Goal: Information Seeking & Learning: Learn about a topic

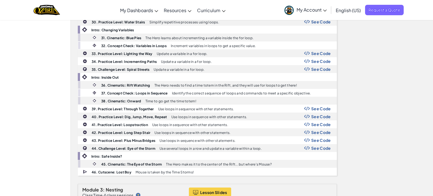
scroll to position [437, 0]
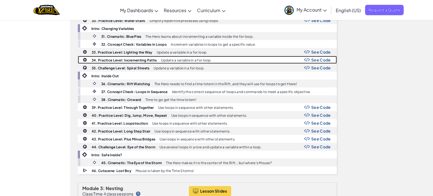
click at [118, 58] on b "34. Practice Level: Incrementing Paths" at bounding box center [124, 60] width 65 height 4
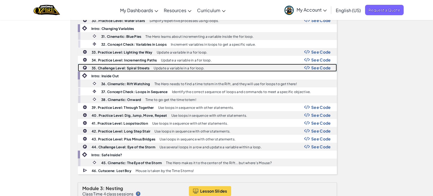
click at [104, 66] on b "35. Challenge Level: Spiral Streets" at bounding box center [121, 68] width 58 height 4
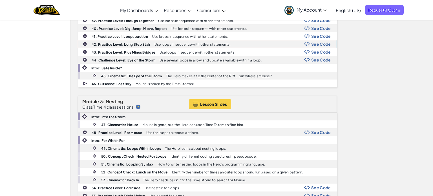
scroll to position [524, 0]
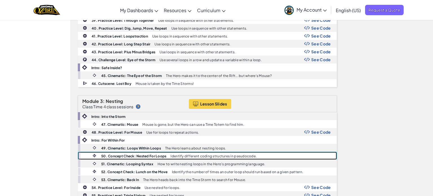
click at [113, 154] on b "50. Concept Check: Nested For Loops" at bounding box center [133, 156] width 65 height 4
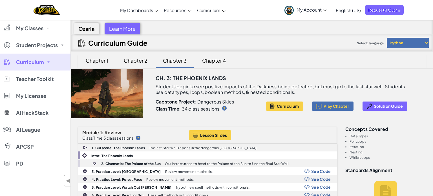
scroll to position [0, 0]
click at [141, 60] on div "Chapter 2" at bounding box center [135, 60] width 35 height 13
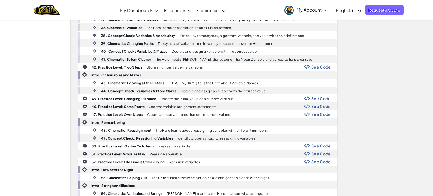
scroll to position [505, 0]
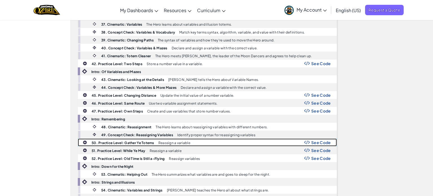
click at [127, 139] on div "50. Practice Level: Gather Ye Totems Reassign a variable See Code" at bounding box center [207, 142] width 259 height 7
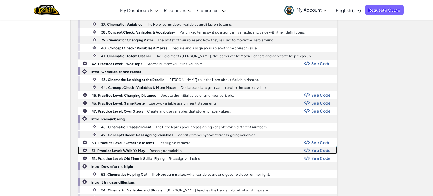
click at [96, 149] on b "51. Practice Level: While Ye May" at bounding box center [119, 151] width 54 height 4
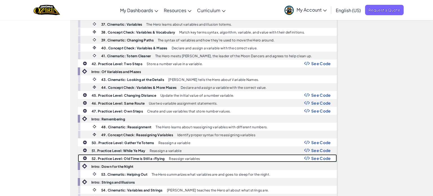
click at [100, 157] on b "52. Practice Level: Old Time is Still a-Flying" at bounding box center [128, 159] width 73 height 4
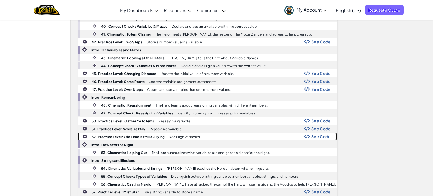
scroll to position [528, 0]
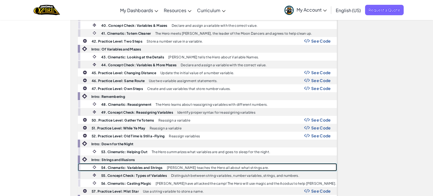
click at [131, 166] on b "54. Cinematic: Variables and Strings" at bounding box center [131, 168] width 61 height 4
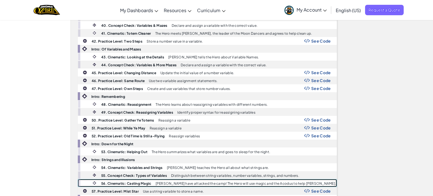
click at [118, 181] on b "56. Cinematic: Casting Magic" at bounding box center [126, 183] width 50 height 4
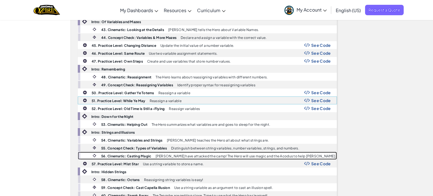
scroll to position [557, 0]
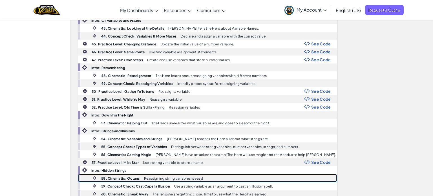
click at [123, 176] on b "58. Cinematic: Octans" at bounding box center [120, 178] width 39 height 4
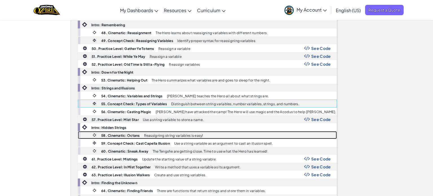
scroll to position [600, 0]
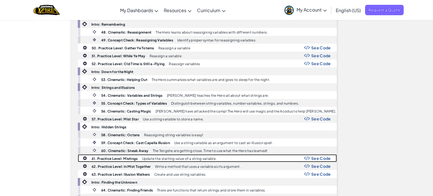
click at [105, 155] on div "61. Practice Level: Mistings Update the starting value of a string variable. Se…" at bounding box center [207, 158] width 259 height 7
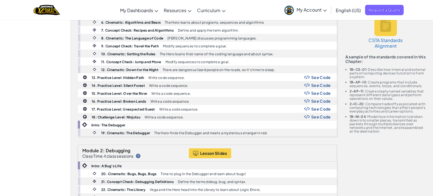
scroll to position [0, 0]
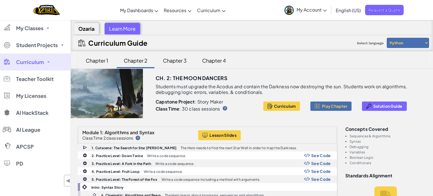
click at [174, 62] on div "Chapter 3" at bounding box center [174, 60] width 35 height 13
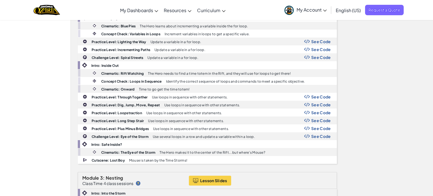
scroll to position [438, 0]
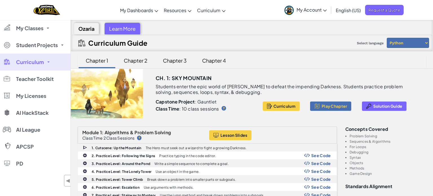
click at [180, 65] on div "Chapter 3" at bounding box center [174, 60] width 35 height 13
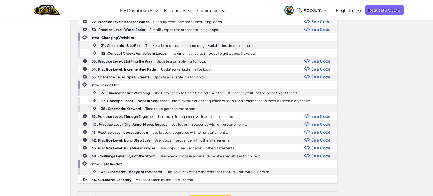
scroll to position [429, 0]
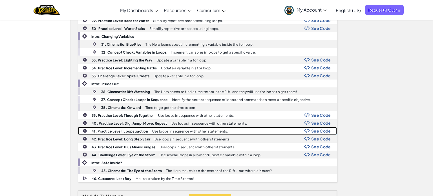
click at [118, 129] on b "41. Practice Level: Loopstraction" at bounding box center [120, 131] width 56 height 4
